Goal: Information Seeking & Learning: Learn about a topic

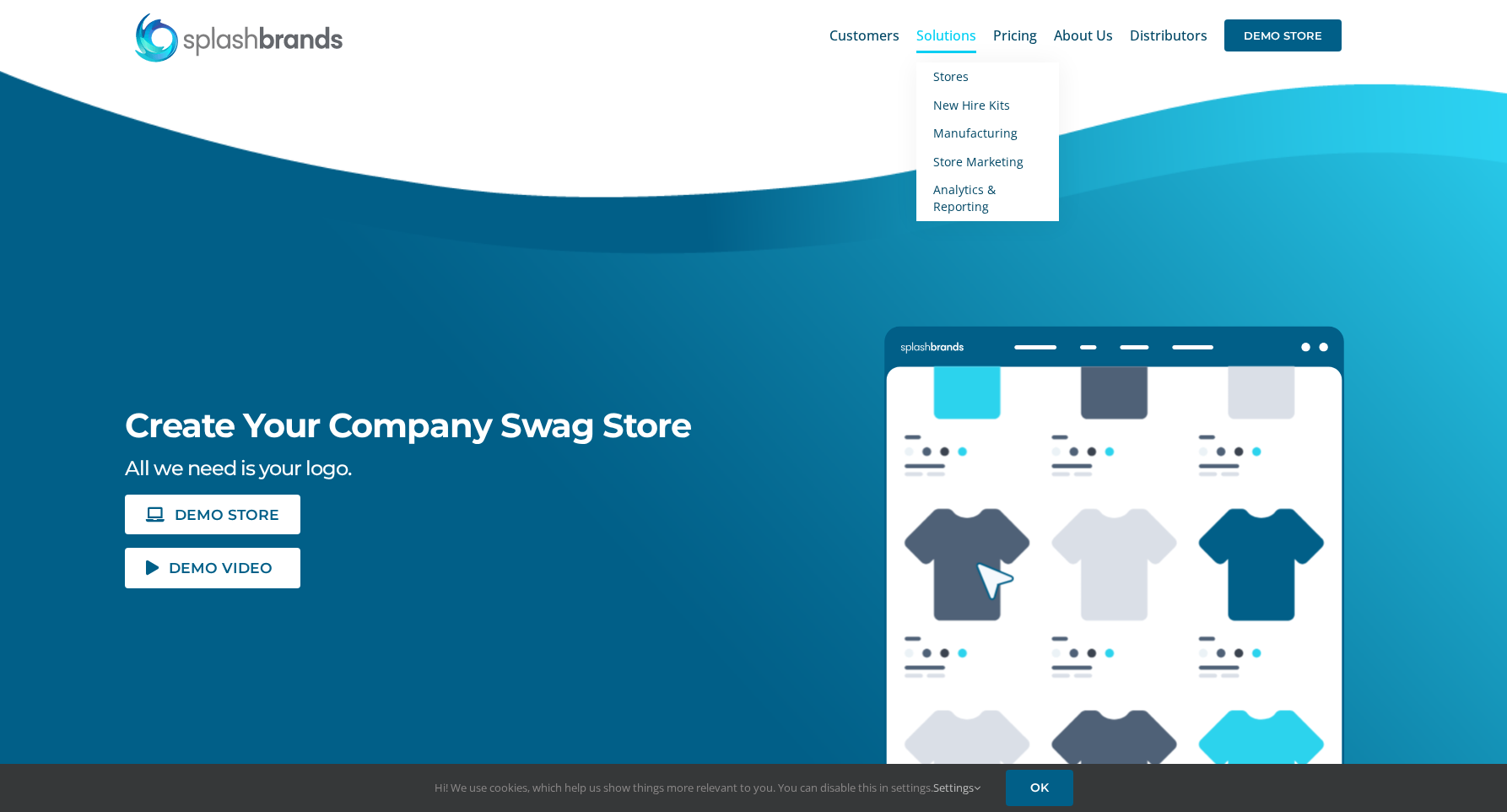
click at [968, 40] on span "Solutions" at bounding box center [947, 35] width 60 height 13
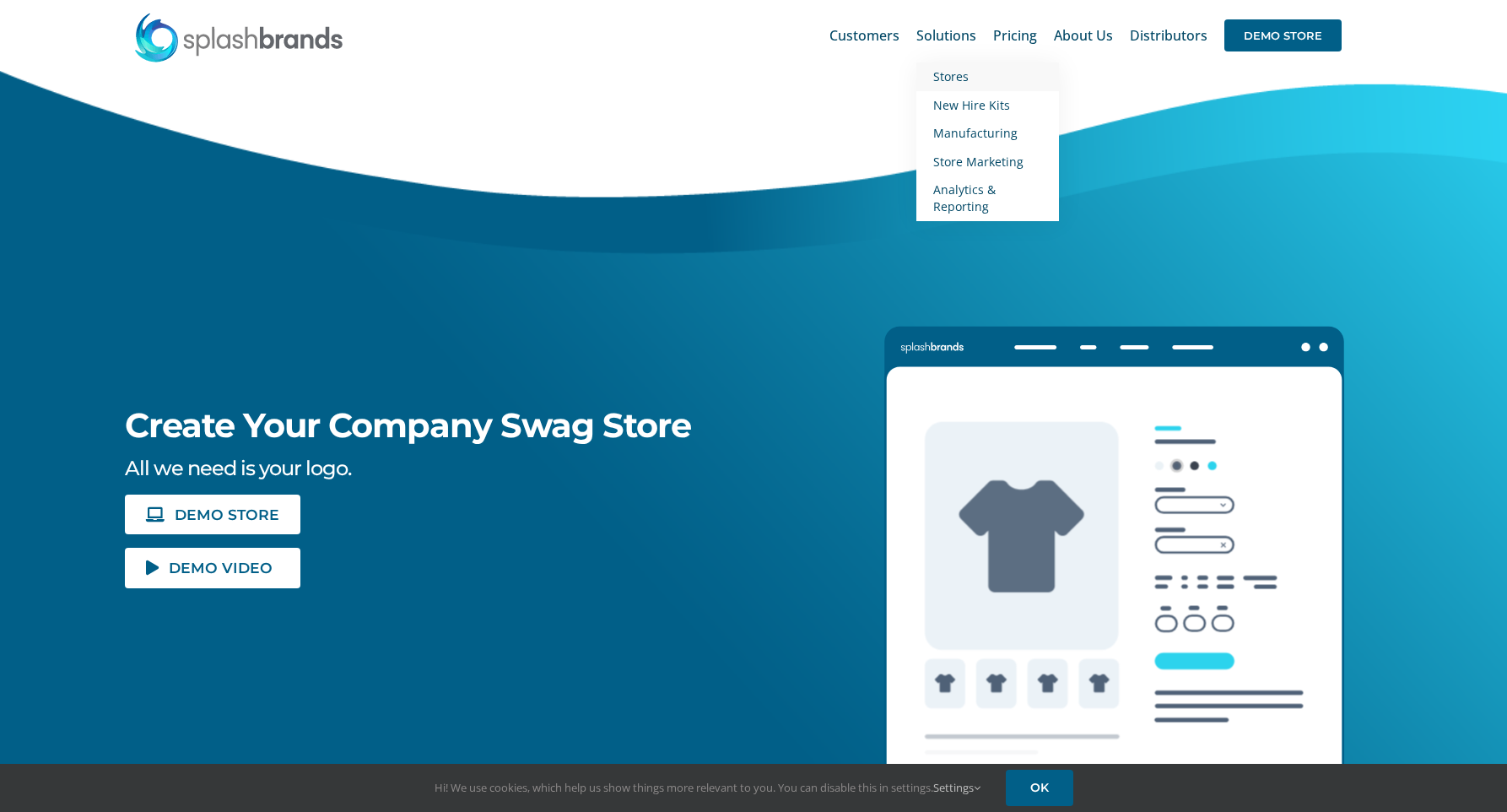
click at [962, 86] on link "Stores" at bounding box center [988, 77] width 143 height 29
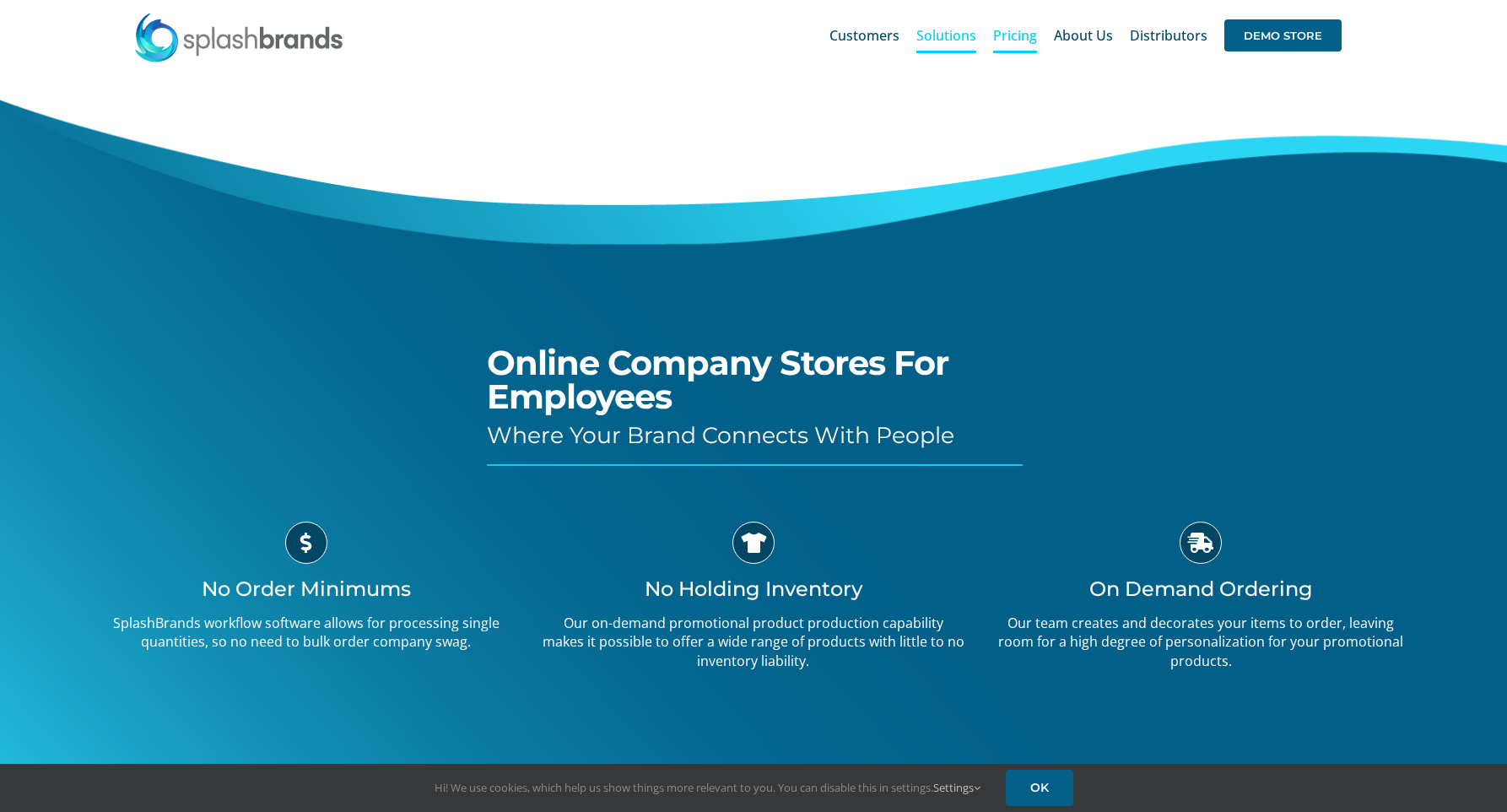
click at [1010, 32] on span "Pricing" at bounding box center [1015, 35] width 44 height 13
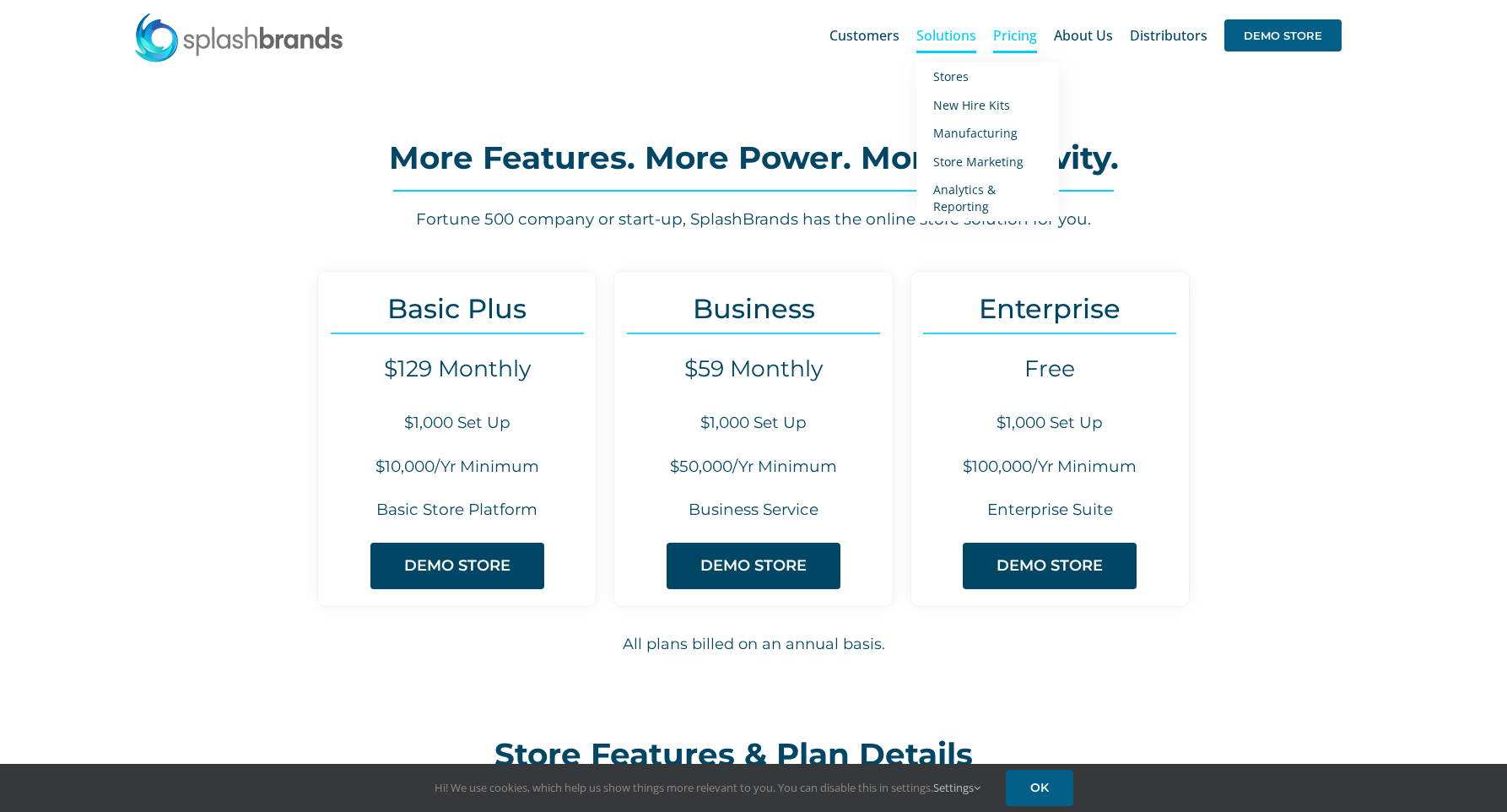
click at [945, 37] on span "Solutions" at bounding box center [947, 35] width 60 height 13
click at [962, 155] on span "Store Marketing" at bounding box center [978, 161] width 91 height 16
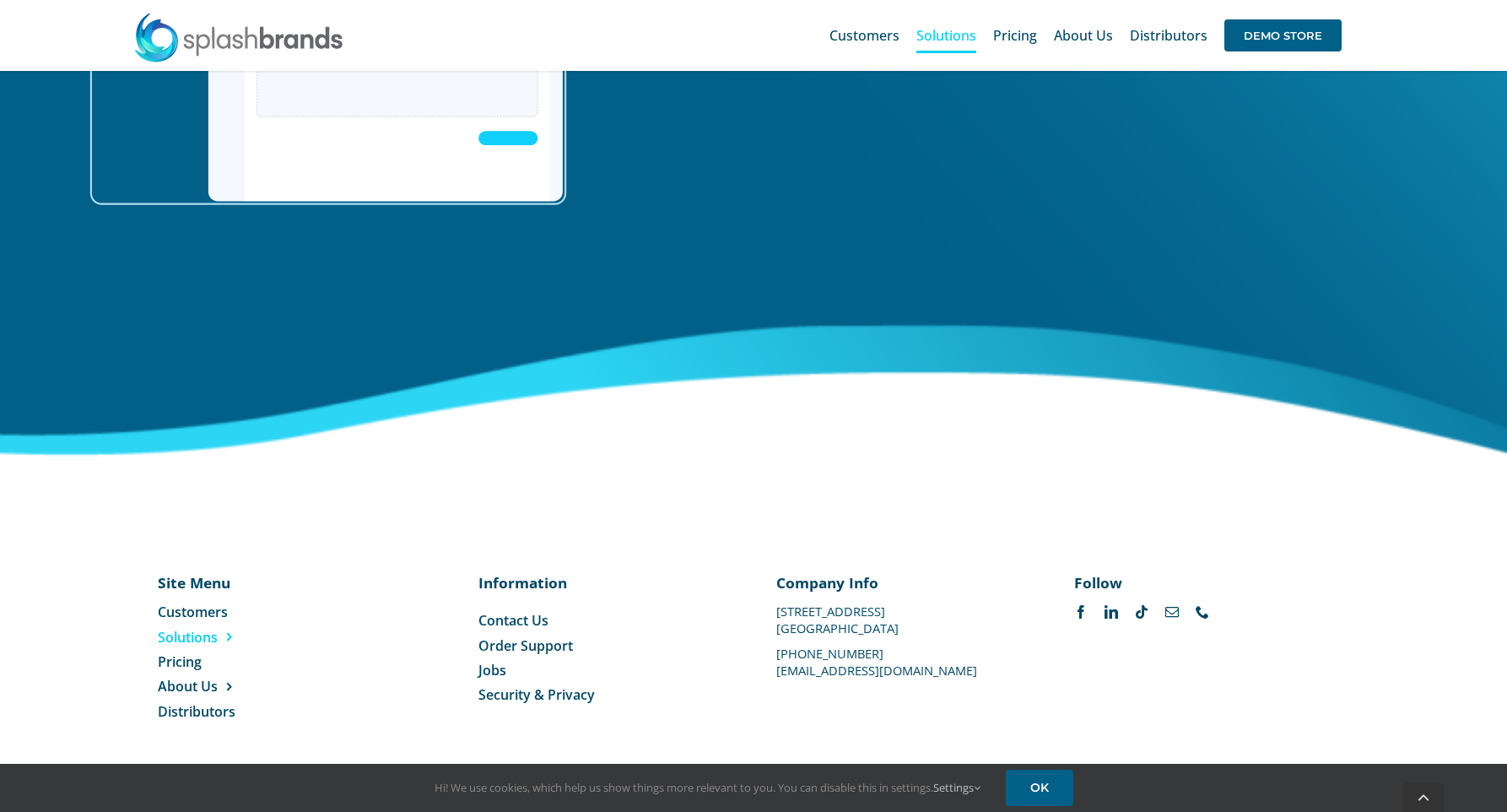
scroll to position [2719, 0]
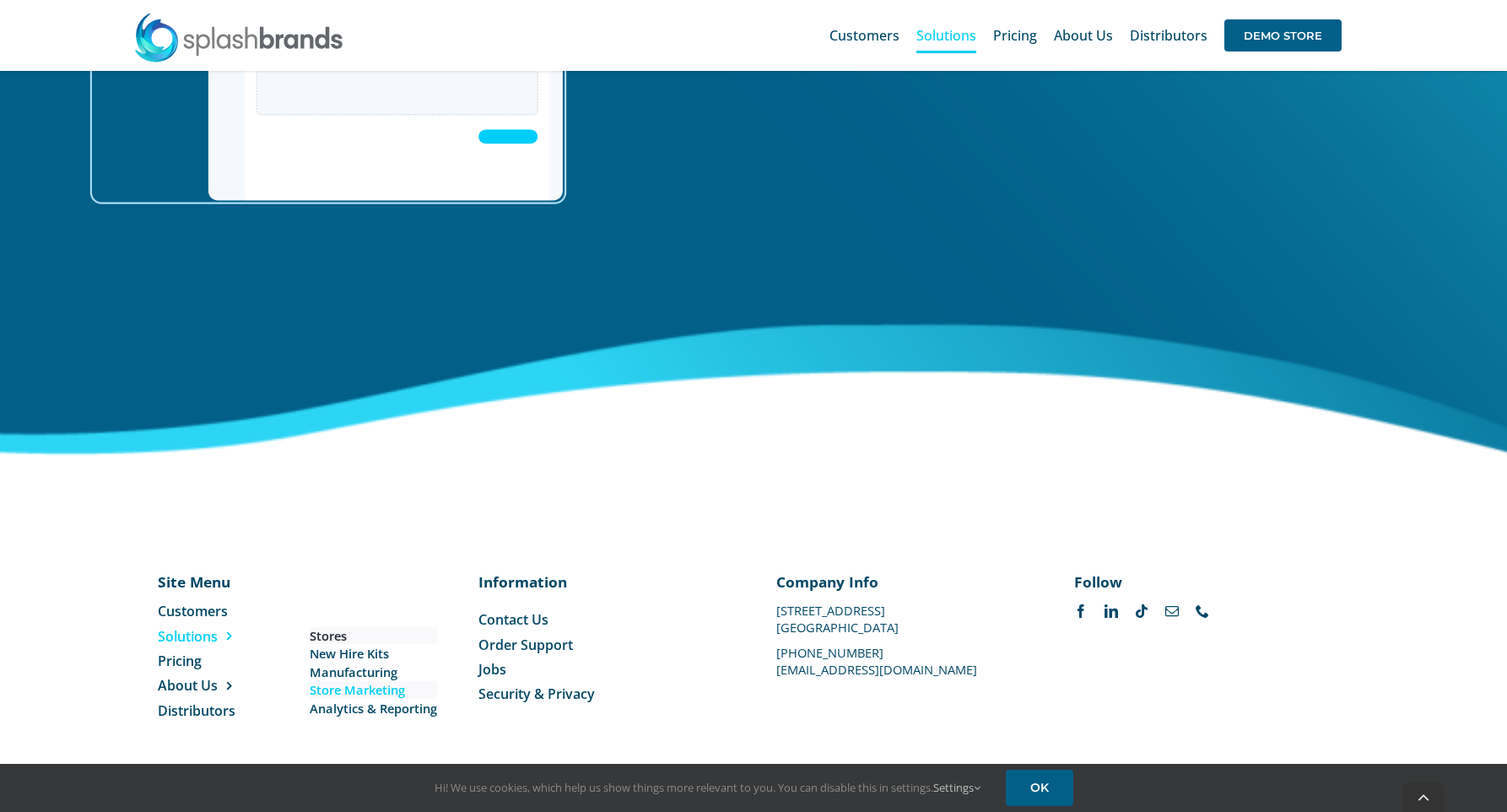
click at [333, 637] on span "Stores" at bounding box center [328, 636] width 37 height 18
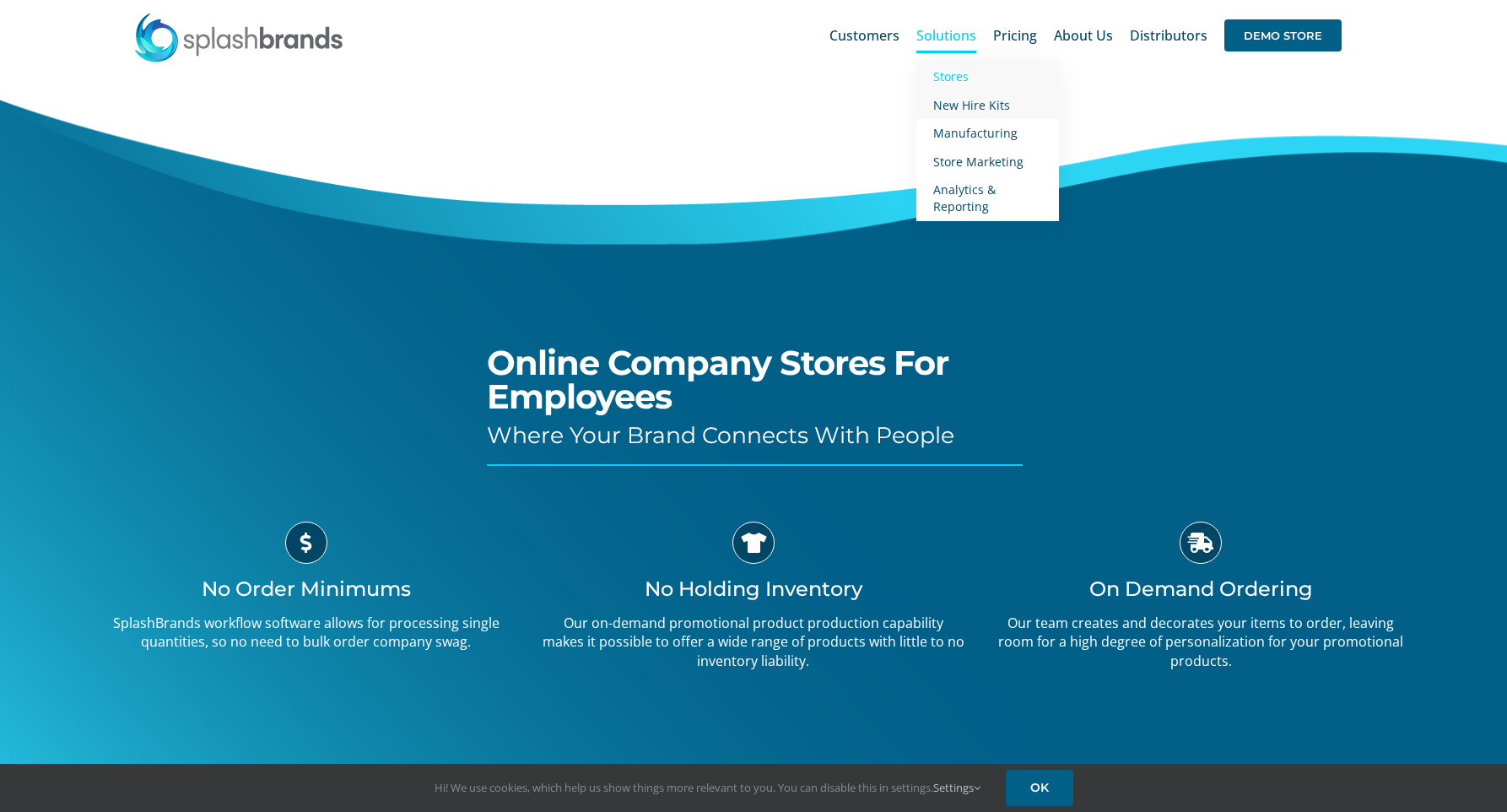
click at [1005, 100] on span "New Hire Kits" at bounding box center [971, 105] width 77 height 16
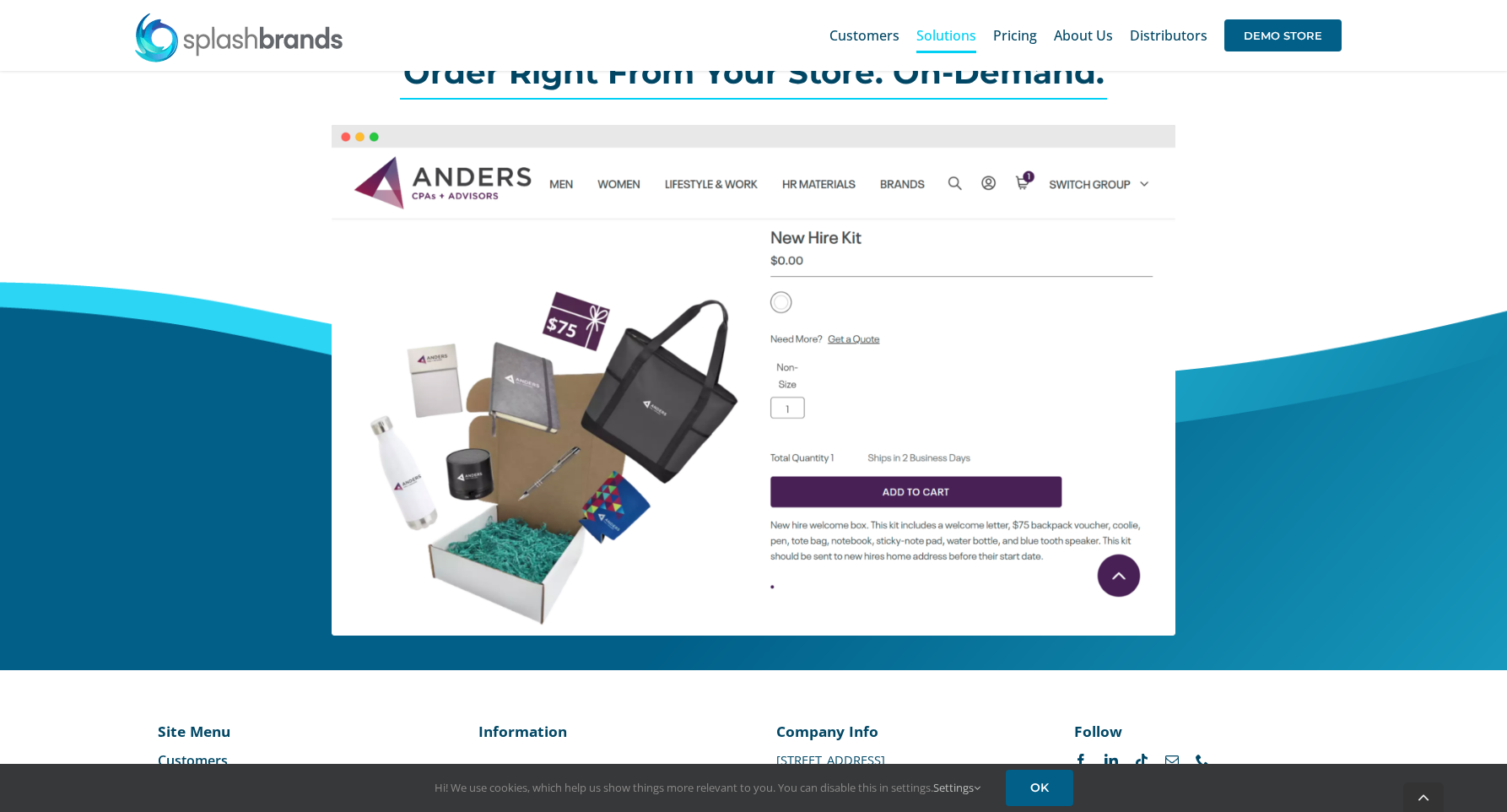
scroll to position [733, 0]
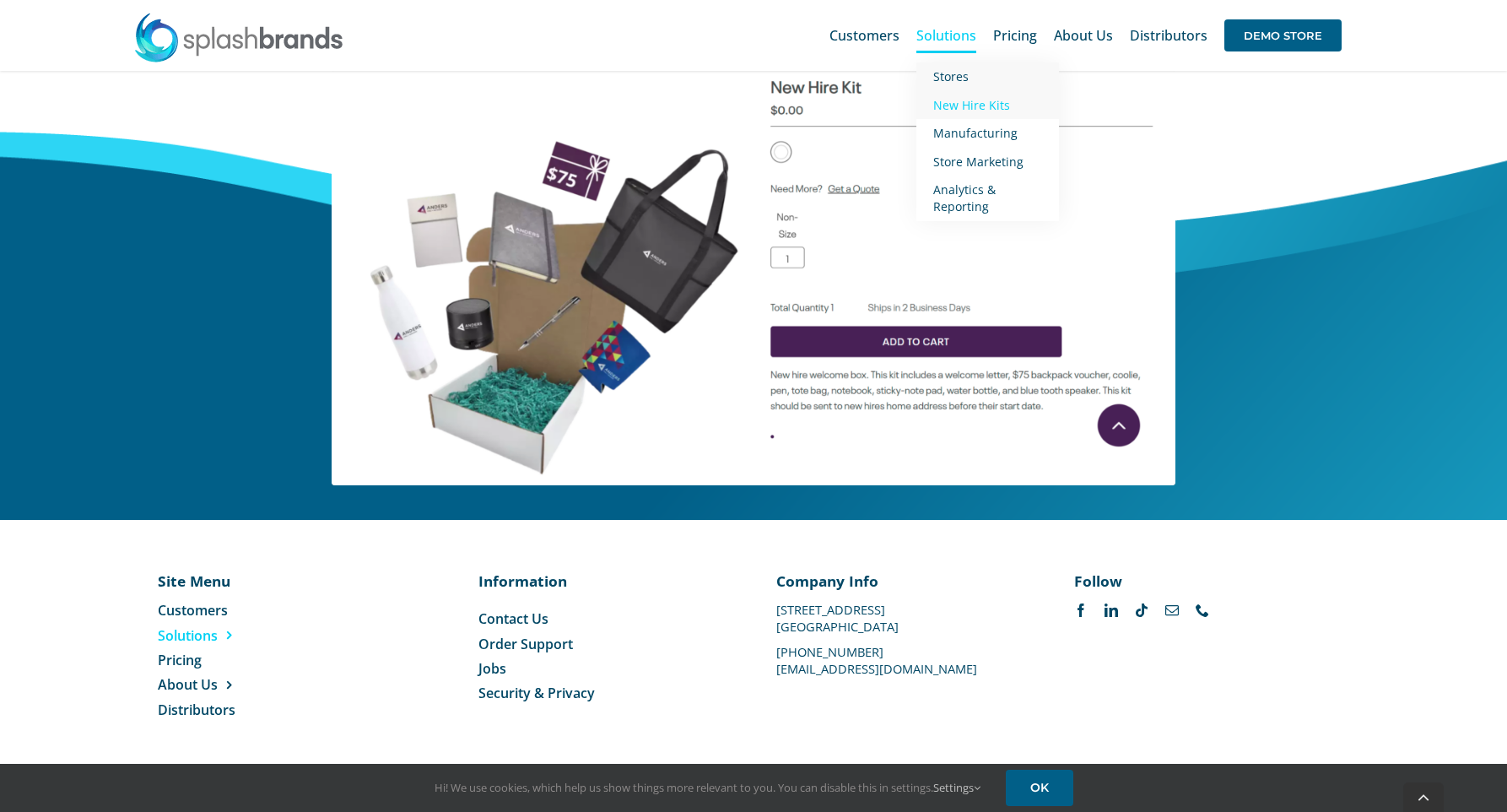
click at [979, 76] on link "Stores" at bounding box center [988, 77] width 143 height 29
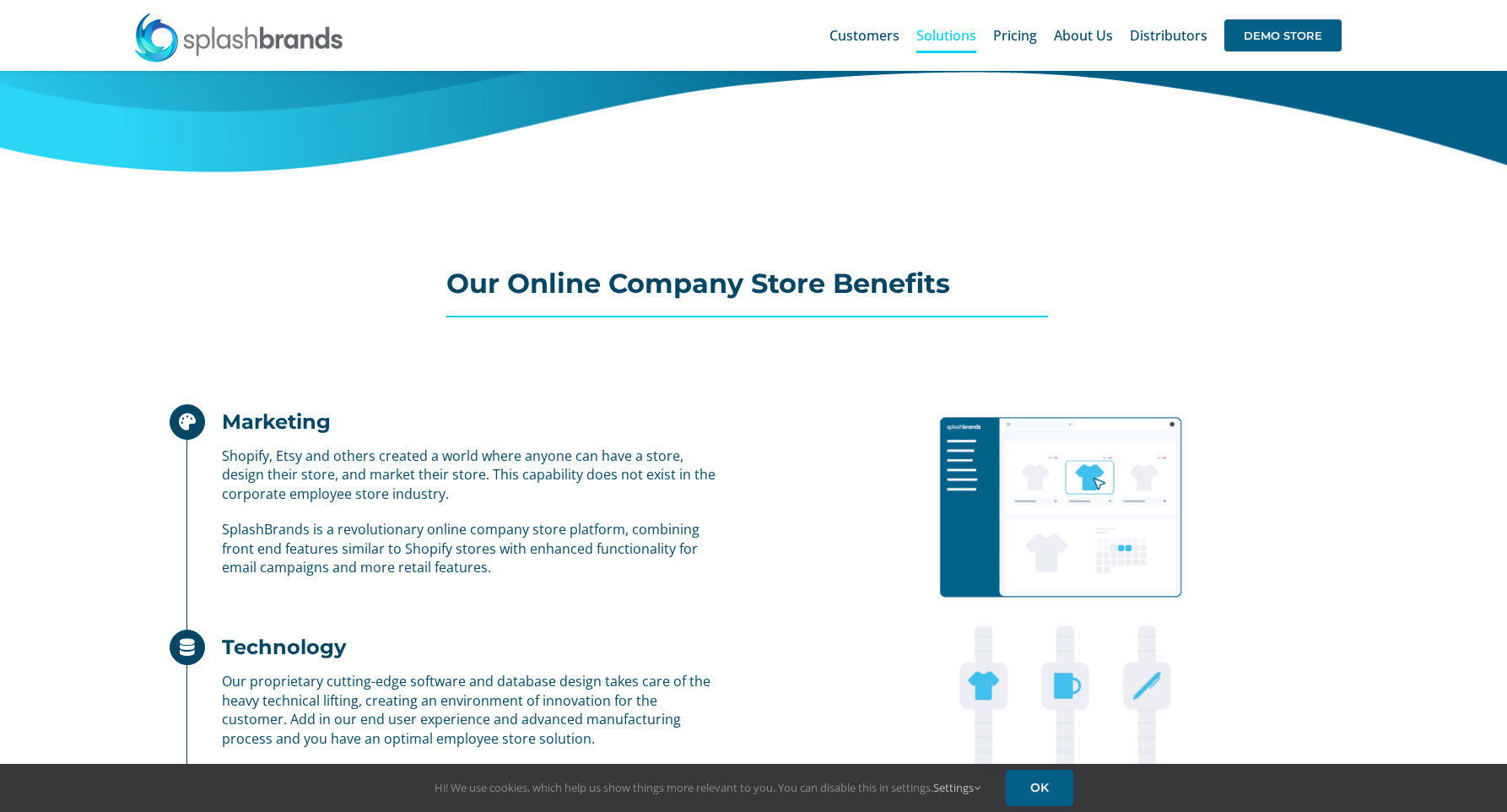
scroll to position [768, 0]
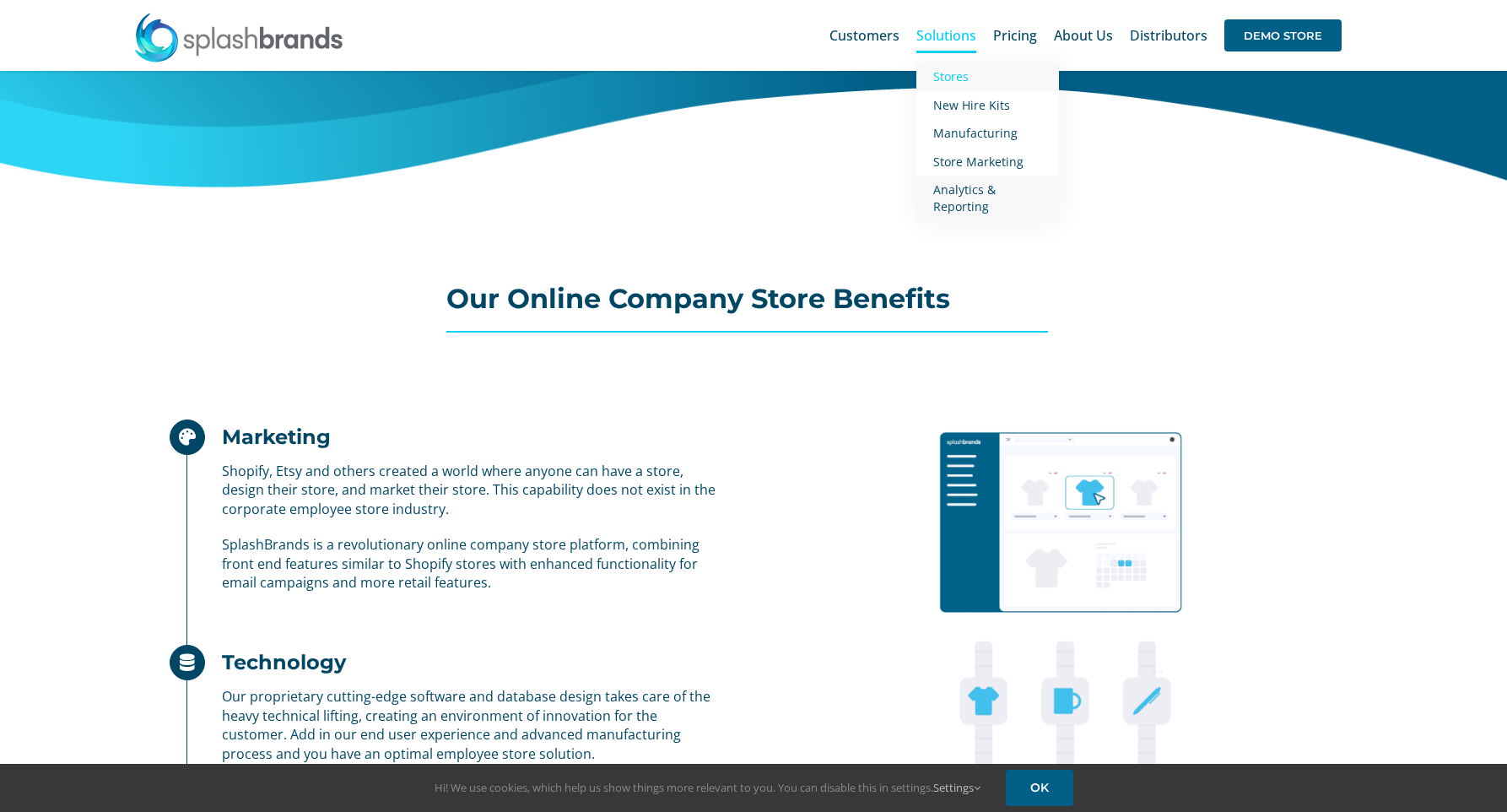
click at [986, 190] on span "Analytics & Reporting" at bounding box center [965, 197] width 63 height 33
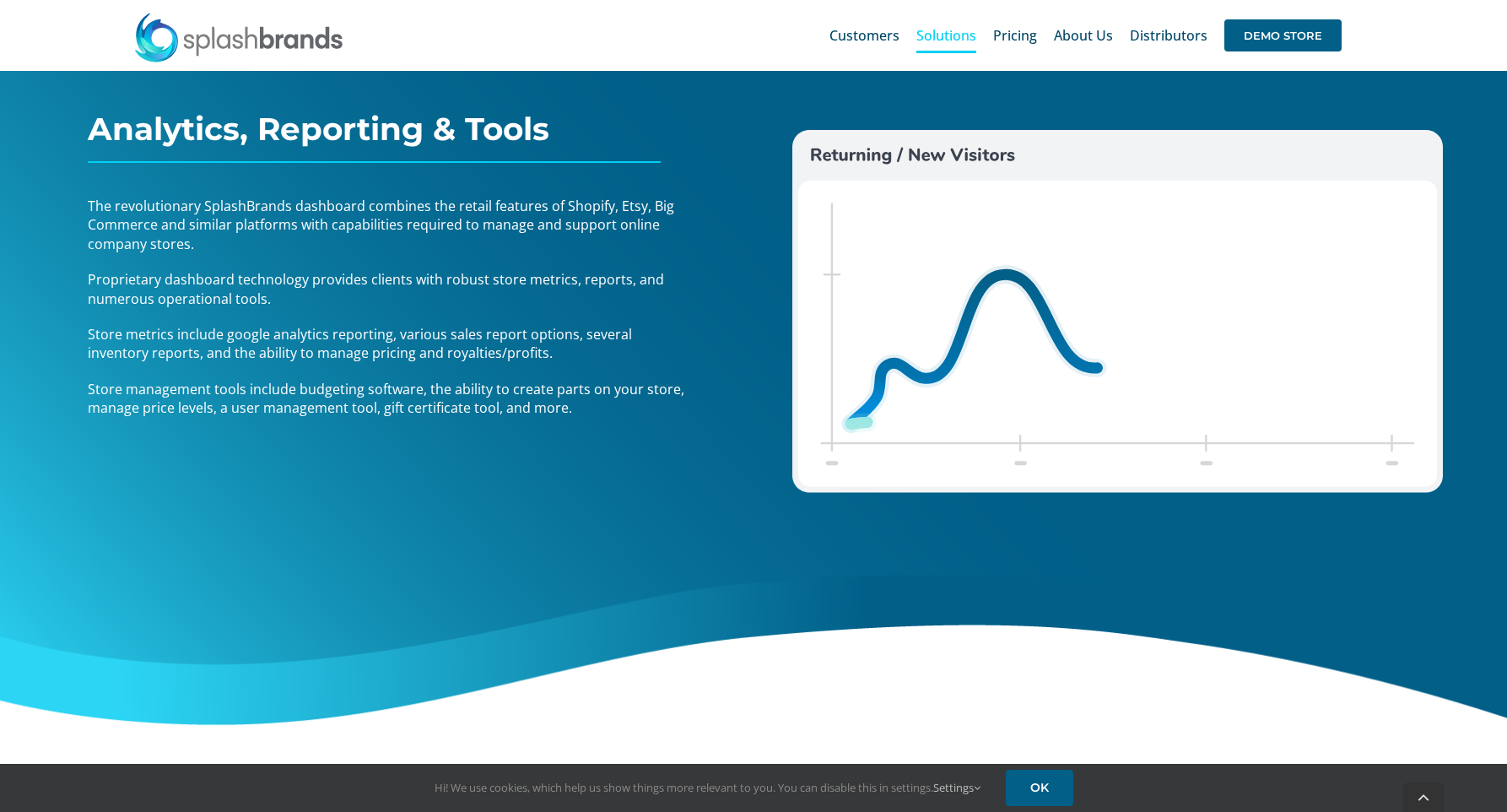
scroll to position [355, 0]
